Goal: Transaction & Acquisition: Purchase product/service

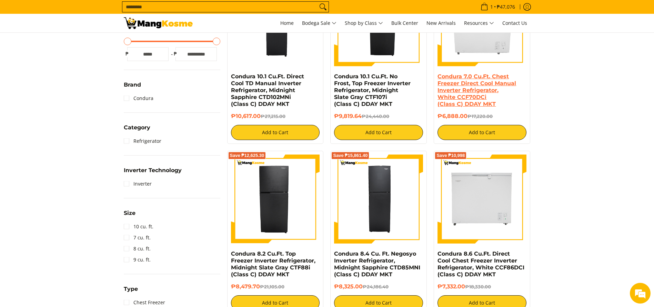
scroll to position [182, 0]
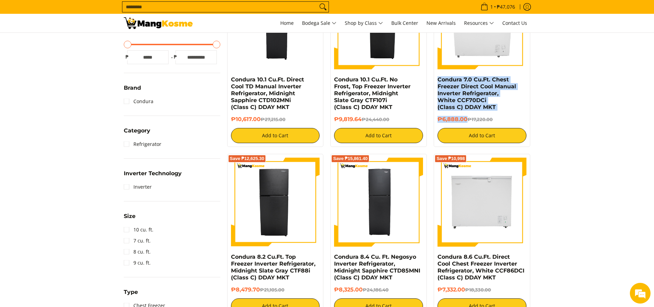
copy div "Condura 7.0 Cu.Ft. Chest Freezer Direct Cool Manual Inverter Refrigerator, Whit…"
drag, startPoint x: 467, startPoint y: 119, endPoint x: 436, endPoint y: 81, distance: 49.1
click at [436, 81] on div "Save ₱10,332 Condura 7.0 Cu.Ft. Chest Freezer Direct Cool Manual Inverter Refri…" at bounding box center [481, 62] width 96 height 170
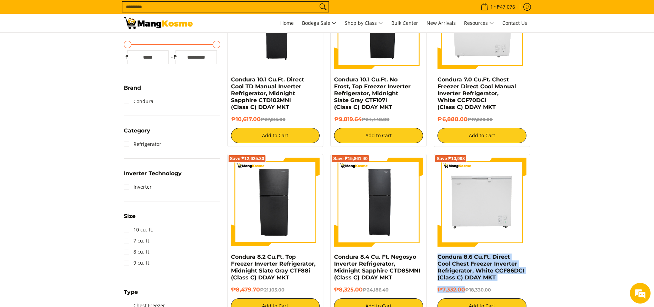
drag, startPoint x: 464, startPoint y: 291, endPoint x: 431, endPoint y: 257, distance: 47.5
click at [431, 257] on div "Save ₱10,998 Condura 8.6 Cu.Ft. Direct Cool Chest Freezer Inverter Refrigerator…" at bounding box center [481, 235] width 103 height 163
copy div "Condura 8.6 Cu.Ft. Direct Cool Chest Freezer Inverter Refrigerator, White CCF86…"
